Goal: Information Seeking & Learning: Learn about a topic

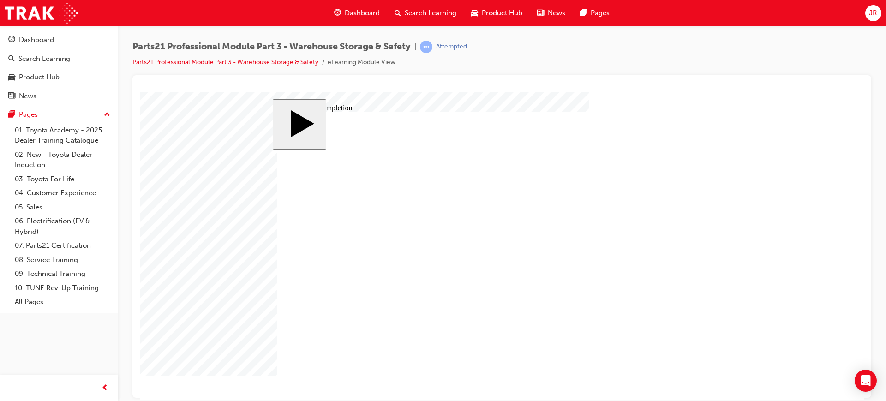
drag, startPoint x: 312, startPoint y: 286, endPoint x: 497, endPoint y: 323, distance: 188.8
drag, startPoint x: 334, startPoint y: 304, endPoint x: 567, endPoint y: 323, distance: 233.8
drag, startPoint x: 317, startPoint y: 263, endPoint x: 558, endPoint y: 278, distance: 241.8
drag, startPoint x: 401, startPoint y: 260, endPoint x: 530, endPoint y: 249, distance: 129.2
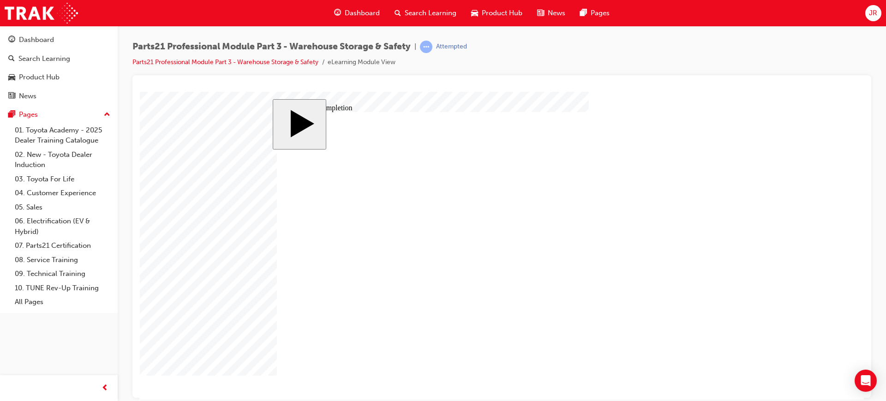
drag, startPoint x: 306, startPoint y: 285, endPoint x: 540, endPoint y: 254, distance: 236.0
drag, startPoint x: 309, startPoint y: 284, endPoint x: 604, endPoint y: 248, distance: 297.6
drag, startPoint x: 314, startPoint y: 281, endPoint x: 578, endPoint y: 213, distance: 272.6
drag, startPoint x: 312, startPoint y: 284, endPoint x: 546, endPoint y: 293, distance: 234.6
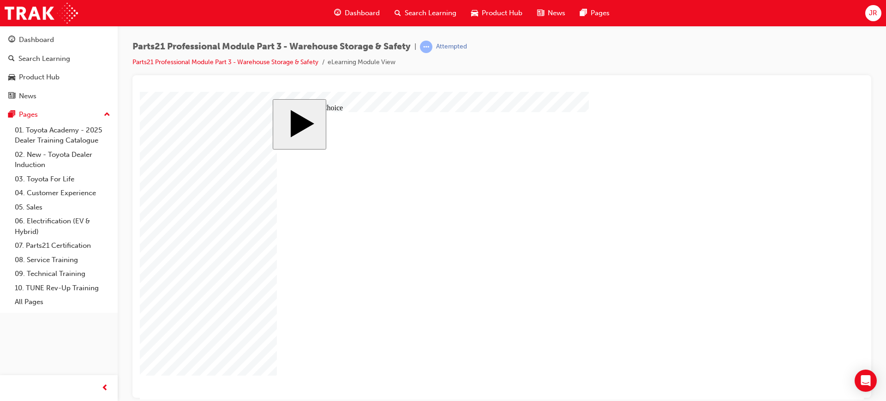
radio input "true"
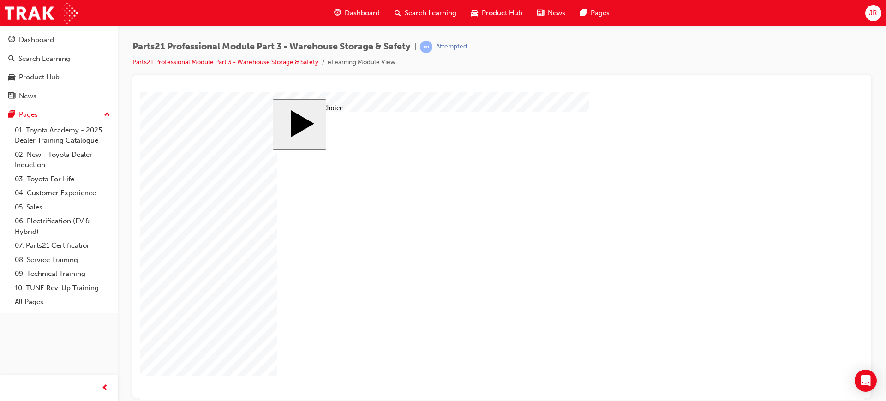
radio input "false"
radio input "true"
